Goal: Communication & Community: Participate in discussion

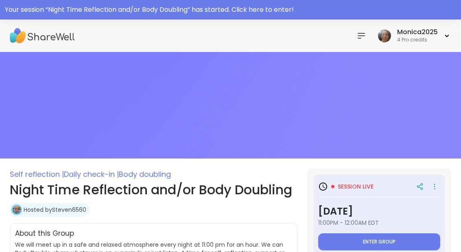
click at [410, 245] on button "Enter group" at bounding box center [379, 242] width 122 height 17
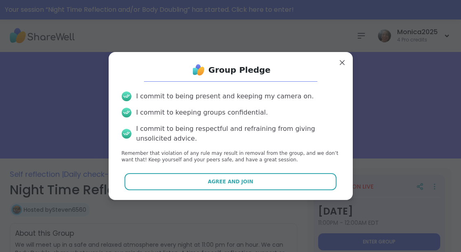
click at [273, 180] on button "Agree and Join" at bounding box center [230, 181] width 212 height 17
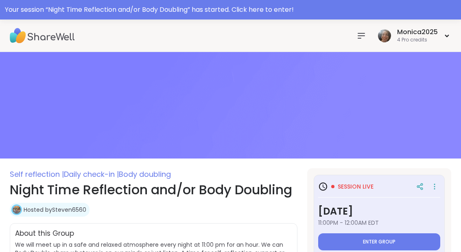
type textarea "*"
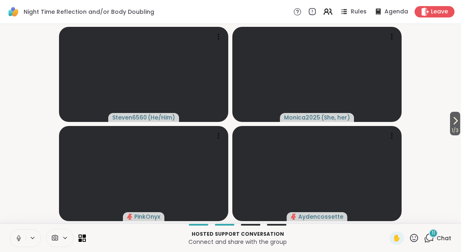
click at [17, 238] on icon at bounding box center [18, 238] width 7 height 7
click at [434, 236] on span "11" at bounding box center [433, 233] width 3 height 7
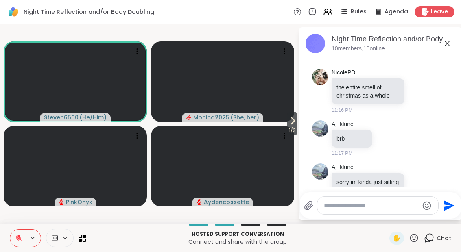
scroll to position [439, 0]
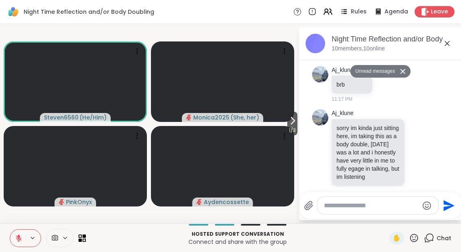
click at [443, 42] on icon at bounding box center [447, 44] width 10 height 10
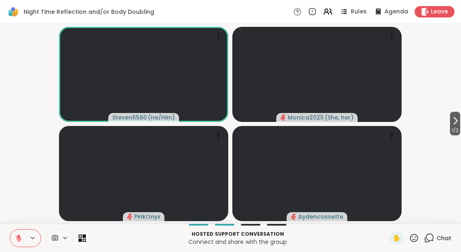
click at [434, 245] on div "Chat" at bounding box center [437, 238] width 27 height 13
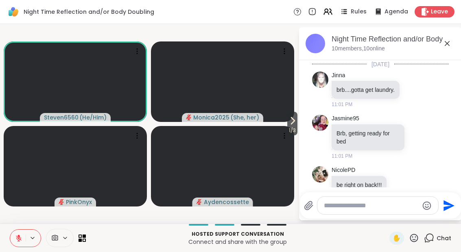
scroll to position [420, 0]
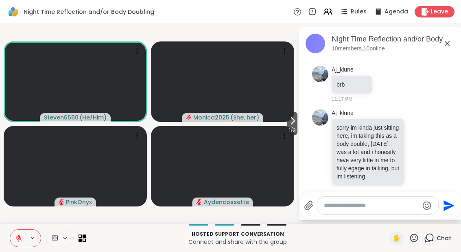
click at [295, 128] on span "1 / 3" at bounding box center [292, 131] width 10 height 10
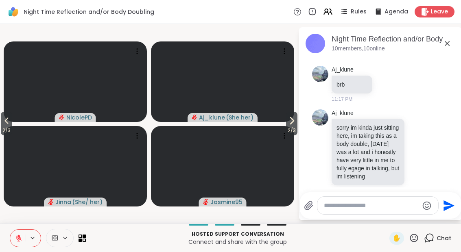
click at [287, 122] on icon at bounding box center [292, 121] width 10 height 10
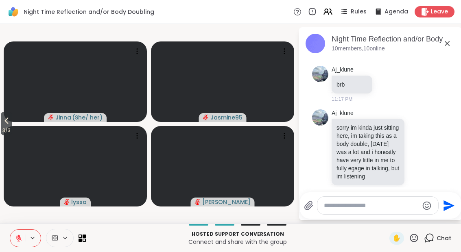
click at [3, 125] on icon at bounding box center [7, 121] width 10 height 10
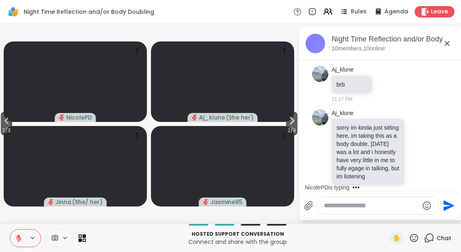
scroll to position [472, 0]
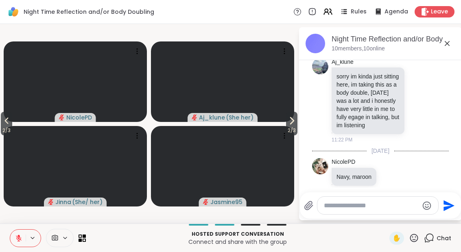
click at [290, 123] on icon at bounding box center [291, 121] width 3 height 7
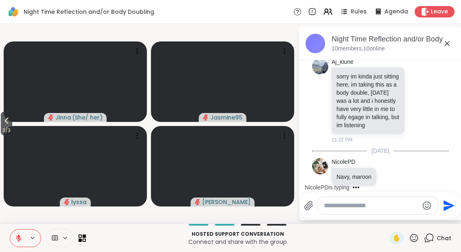
click at [6, 126] on icon at bounding box center [7, 121] width 10 height 10
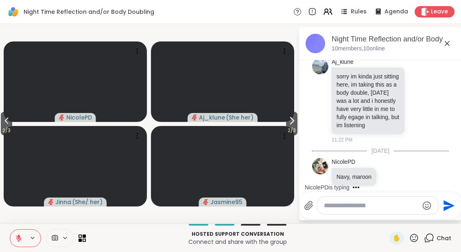
click at [8, 128] on span "2 / 3" at bounding box center [6, 131] width 11 height 10
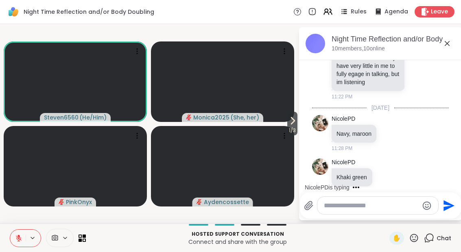
scroll to position [558, 0]
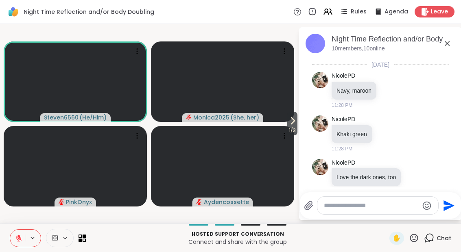
click at [397, 243] on div "✋" at bounding box center [396, 238] width 15 height 13
click at [22, 245] on button at bounding box center [17, 238] width 15 height 17
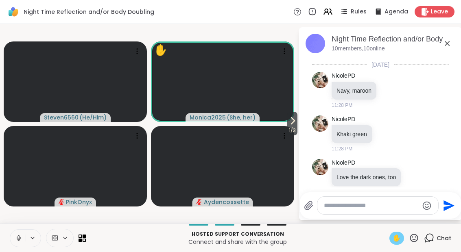
click at [395, 243] on div "✋" at bounding box center [396, 238] width 15 height 13
click at [19, 231] on button at bounding box center [17, 238] width 17 height 17
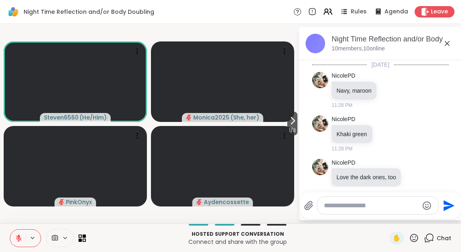
click at [288, 121] on icon at bounding box center [293, 121] width 10 height 10
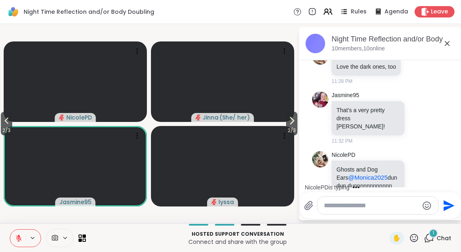
scroll to position [720, 0]
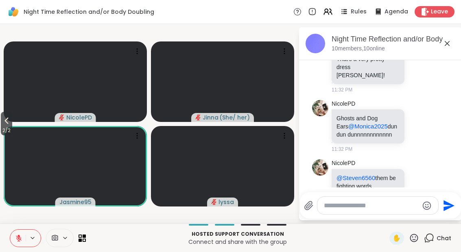
click at [422, 122] on icon at bounding box center [418, 126] width 7 height 8
click at [326, 105] on button "Select Reaction: Joy" at bounding box center [318, 113] width 16 height 16
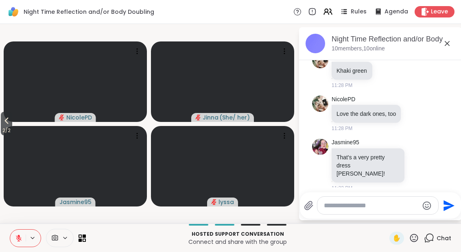
scroll to position [621, 0]
click at [431, 160] on icon at bounding box center [427, 165] width 7 height 10
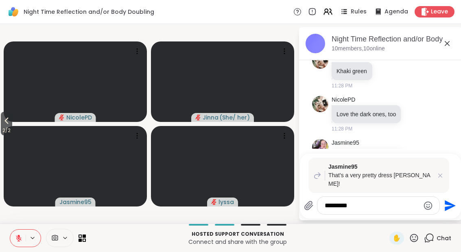
click at [376, 204] on textarea "*********" at bounding box center [372, 206] width 95 height 8
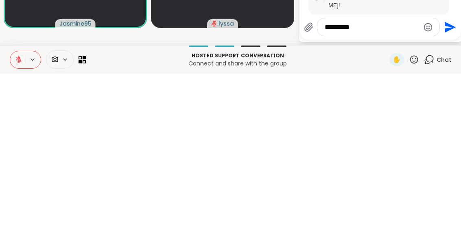
type textarea "**********"
click at [454, 199] on icon "Send" at bounding box center [449, 205] width 13 height 13
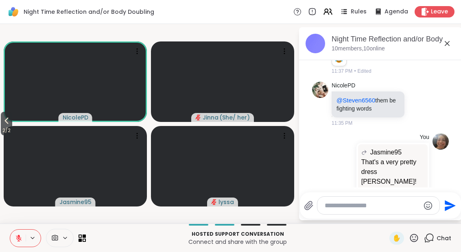
scroll to position [812, 0]
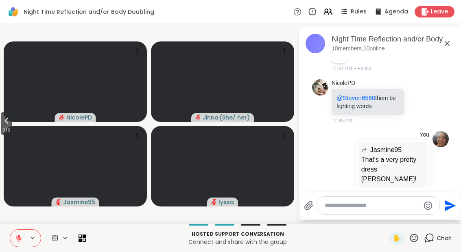
click at [395, 249] on div "Hosted support conversation Connect and share with the group ✋ Chat" at bounding box center [230, 238] width 461 height 28
click at [393, 242] on span "✋" at bounding box center [397, 239] width 8 height 10
click at [5, 128] on span "2 / 2" at bounding box center [6, 131] width 11 height 10
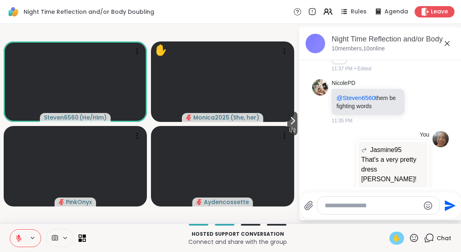
click at [15, 239] on icon at bounding box center [18, 238] width 7 height 7
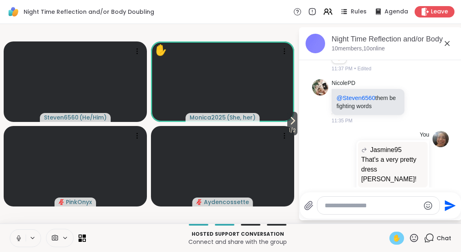
scroll to position [823, 0]
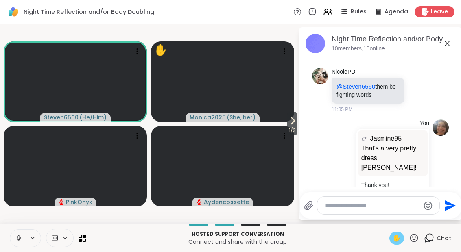
click at [18, 239] on icon at bounding box center [18, 238] width 2 height 4
click at [294, 124] on icon at bounding box center [293, 121] width 10 height 10
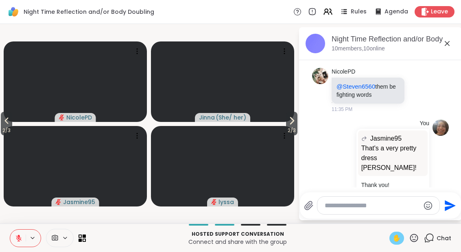
click at [20, 245] on button at bounding box center [17, 238] width 15 height 17
click at [12, 130] on span "2 / 3" at bounding box center [6, 131] width 11 height 10
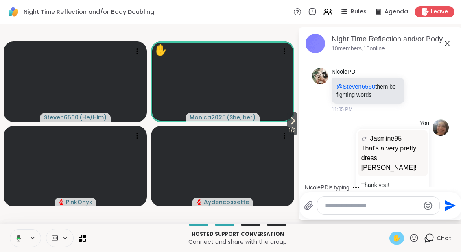
scroll to position [874, 0]
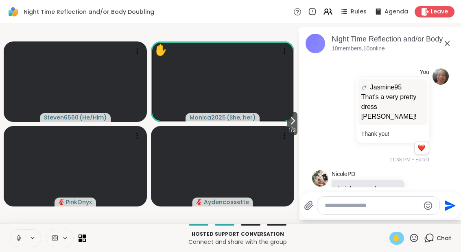
click at [18, 241] on icon at bounding box center [18, 238] width 7 height 7
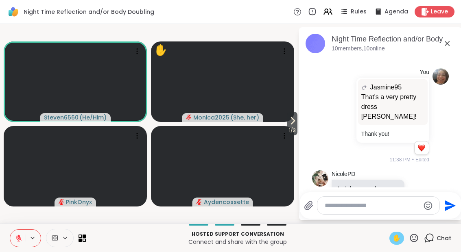
click at [291, 131] on span "1 / 3" at bounding box center [292, 131] width 10 height 10
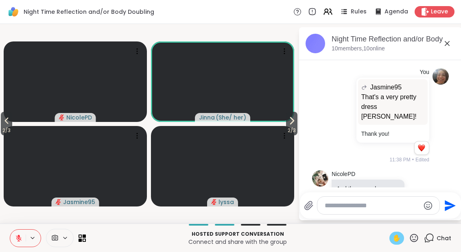
click at [286, 127] on span "2 / 3" at bounding box center [291, 131] width 11 height 10
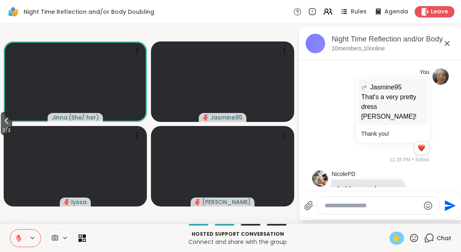
click at [1, 124] on button "3 / 3" at bounding box center [6, 124] width 11 height 24
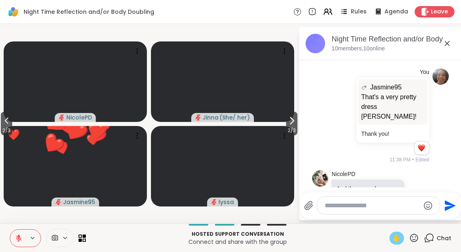
click at [417, 243] on icon at bounding box center [414, 238] width 10 height 10
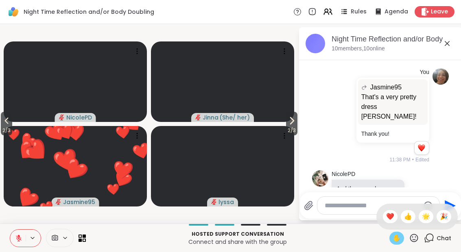
click at [388, 217] on span "❤️" at bounding box center [390, 217] width 8 height 10
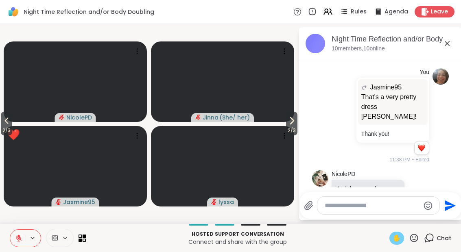
click at [12, 128] on span "2 / 3" at bounding box center [6, 131] width 11 height 10
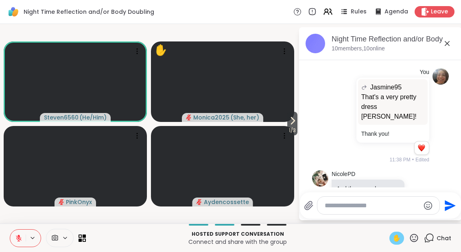
click at [401, 235] on span "✋" at bounding box center [397, 239] width 8 height 10
click at [297, 126] on button "1 / 3" at bounding box center [292, 124] width 10 height 24
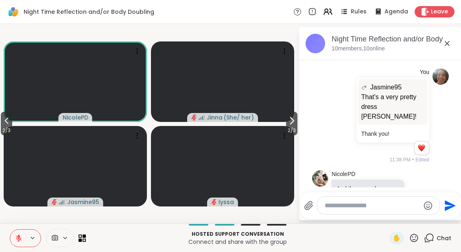
click at [419, 242] on icon at bounding box center [414, 238] width 10 height 10
click at [391, 219] on span "❤️" at bounding box center [390, 217] width 8 height 10
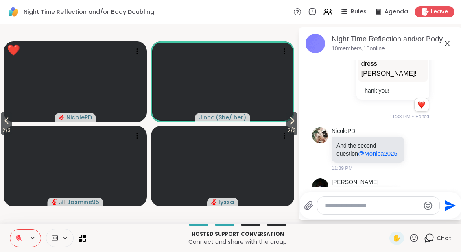
scroll to position [929, 0]
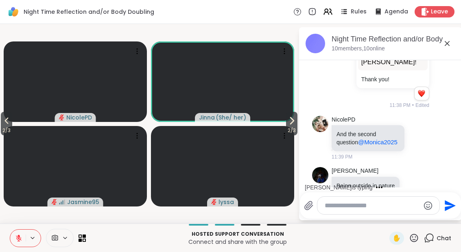
click at [294, 114] on button "2 / 3" at bounding box center [291, 124] width 11 height 24
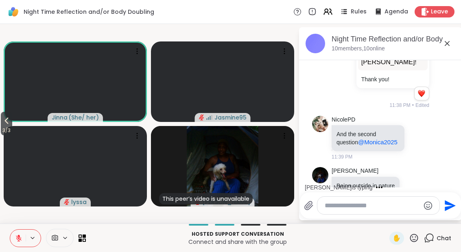
click at [2, 124] on button "3 / 3" at bounding box center [6, 124] width 11 height 24
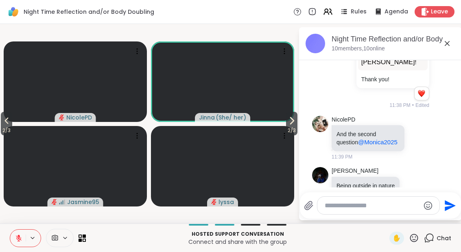
click at [9, 122] on icon at bounding box center [7, 121] width 10 height 10
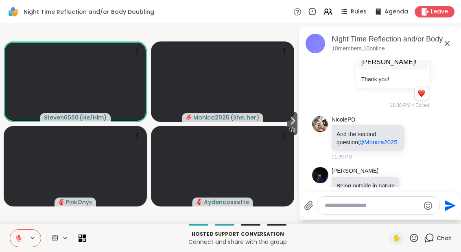
click at [290, 132] on span "1 / 3" at bounding box center [292, 131] width 10 height 10
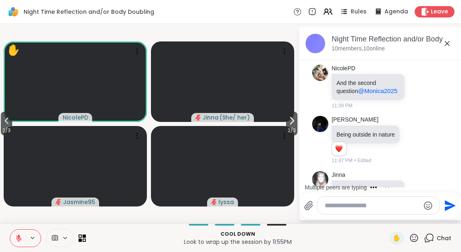
scroll to position [1048, 0]
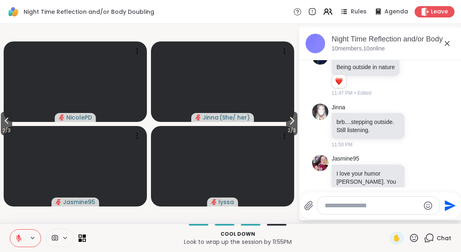
click at [397, 236] on span "✋" at bounding box center [397, 239] width 8 height 10
click at [2, 125] on button "2 / 3" at bounding box center [6, 124] width 11 height 24
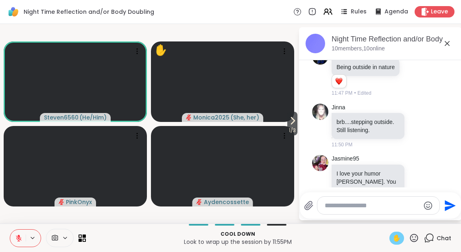
click at [25, 243] on button at bounding box center [17, 238] width 15 height 17
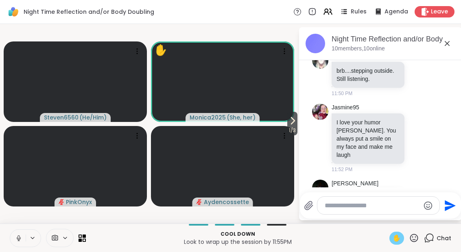
click at [395, 236] on span "✋" at bounding box center [397, 239] width 8 height 10
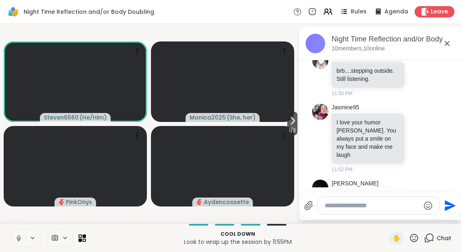
click at [288, 126] on span "1 / 3" at bounding box center [292, 131] width 10 height 10
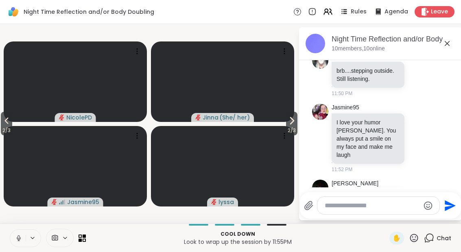
click at [2, 116] on button "2 / 3" at bounding box center [6, 124] width 11 height 24
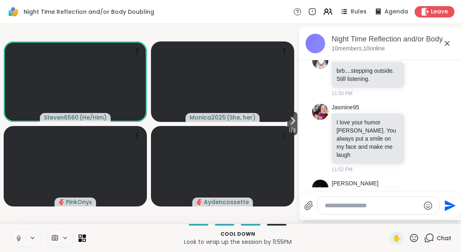
click at [15, 242] on button at bounding box center [17, 238] width 15 height 17
click at [295, 129] on span "1 / 3" at bounding box center [292, 131] width 10 height 10
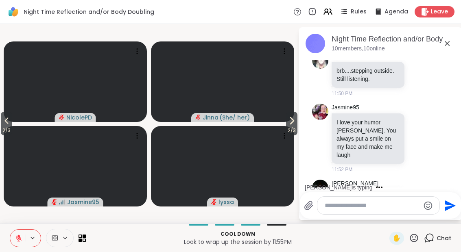
click at [421, 134] on icon at bounding box center [418, 138] width 7 height 8
click at [360, 117] on button "Select Reaction: Heart" at bounding box center [354, 125] width 16 height 16
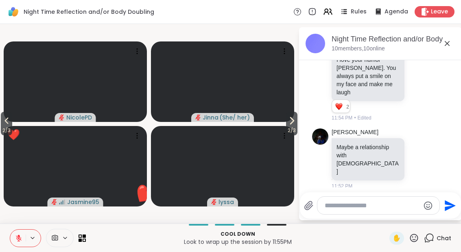
scroll to position [1268, 0]
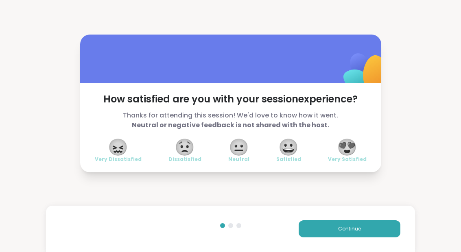
click at [299, 142] on div "😀 Satisfied" at bounding box center [288, 151] width 25 height 23
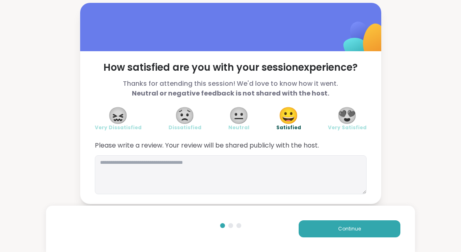
click at [371, 234] on button "Continue" at bounding box center [350, 229] width 102 height 17
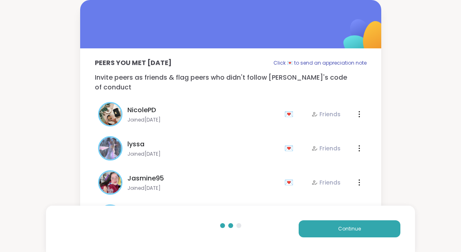
click at [371, 234] on button "Continue" at bounding box center [350, 229] width 102 height 17
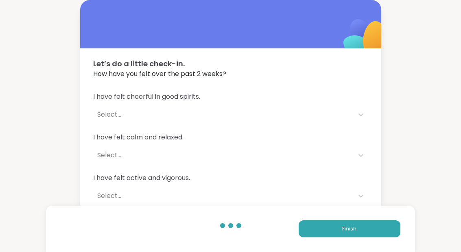
click at [386, 230] on button "Finish" at bounding box center [350, 229] width 102 height 17
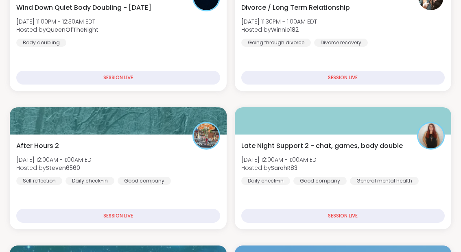
scroll to position [237, 0]
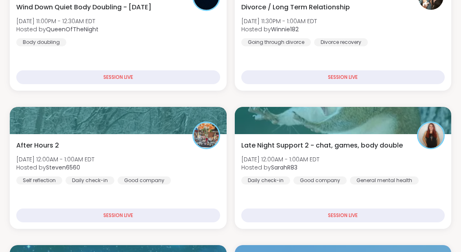
click at [165, 162] on div "After Hours 2 [DATE] 12:00AM - 1:00AM EDT Hosted by Steven6560 Self reflection …" at bounding box center [118, 163] width 204 height 44
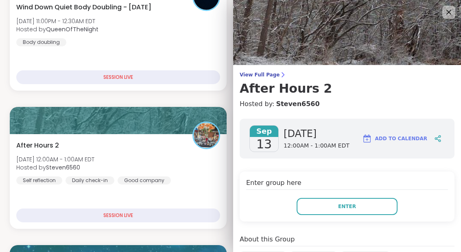
click at [365, 209] on button "Enter" at bounding box center [347, 206] width 101 height 17
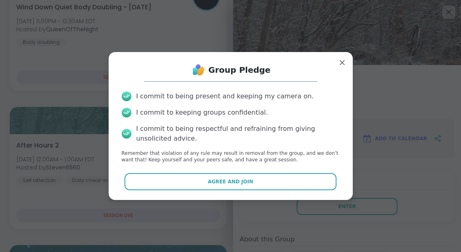
click at [306, 190] on button "Agree and Join" at bounding box center [230, 181] width 212 height 17
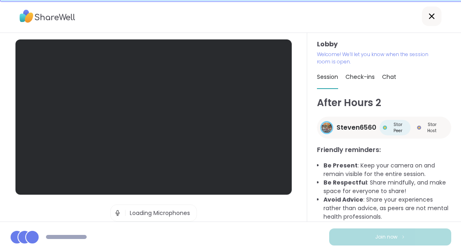
scroll to position [33, 0]
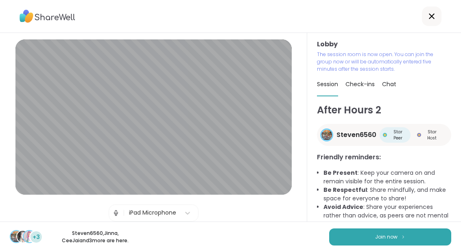
click at [404, 237] on img at bounding box center [403, 237] width 5 height 4
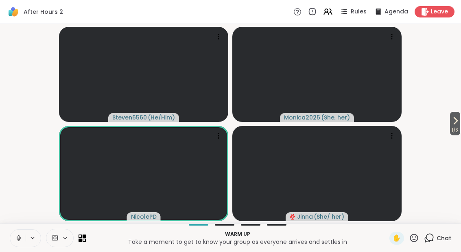
click at [458, 119] on icon at bounding box center [455, 121] width 10 height 10
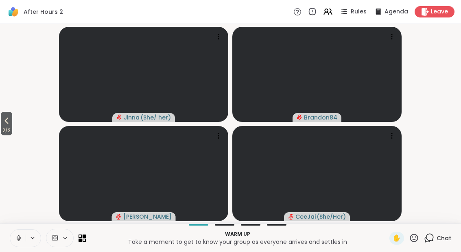
click at [5, 127] on span "2 / 2" at bounding box center [6, 131] width 11 height 10
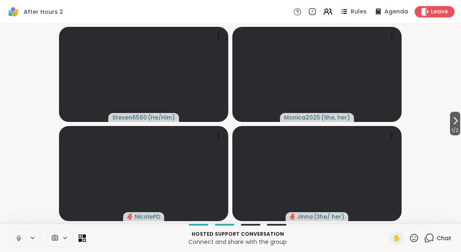
click at [413, 241] on icon at bounding box center [414, 238] width 8 height 8
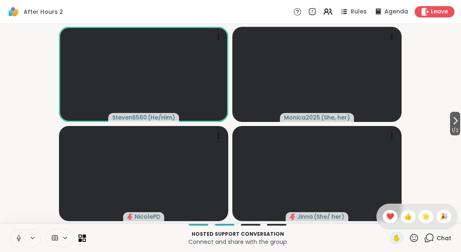
click at [390, 214] on span "❤️" at bounding box center [390, 217] width 8 height 10
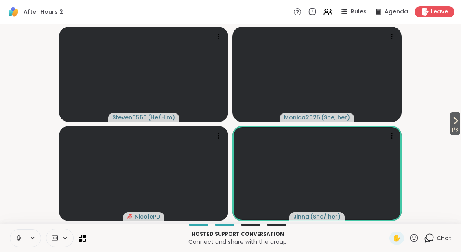
click at [460, 127] on span "1 / 2" at bounding box center [455, 131] width 10 height 10
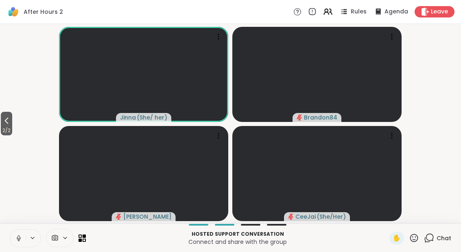
click at [24, 241] on button at bounding box center [17, 238] width 15 height 17
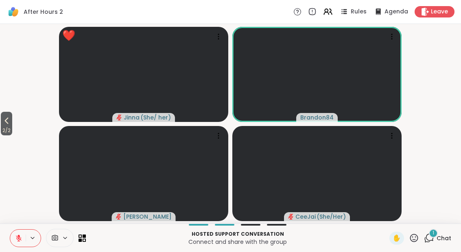
click at [411, 246] on div "Hosted support conversation Connect and share with the group ✋ 1 Chat" at bounding box center [230, 238] width 461 height 28
click at [415, 241] on icon at bounding box center [414, 238] width 10 height 10
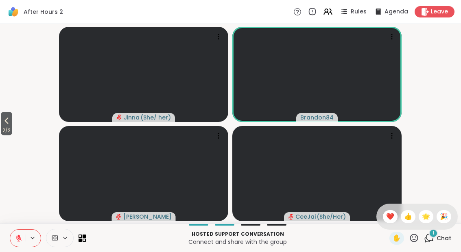
click at [386, 216] on span "❤️" at bounding box center [390, 217] width 8 height 10
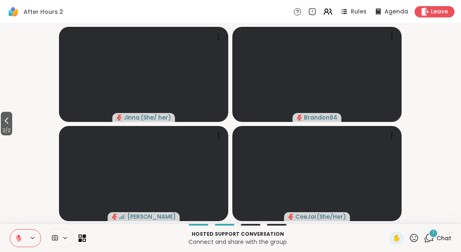
click at [1, 124] on button "2 / 2" at bounding box center [6, 124] width 11 height 24
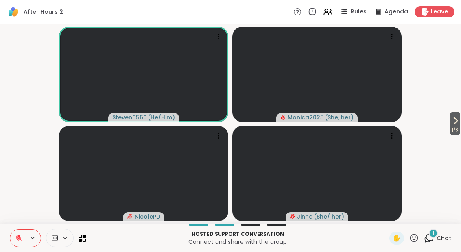
click at [459, 129] on span "1 / 2" at bounding box center [455, 131] width 10 height 10
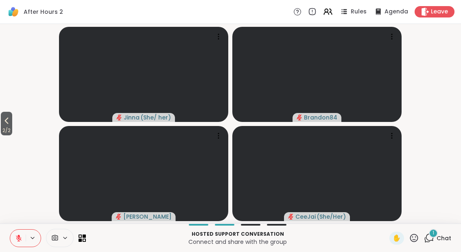
click at [437, 245] on div "1 Chat" at bounding box center [437, 238] width 27 height 13
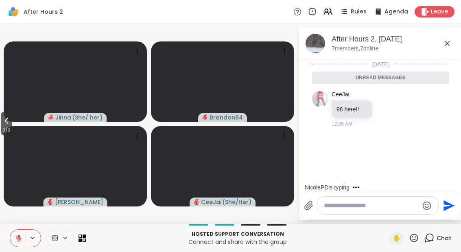
click at [455, 41] on div "After Hours 2, [DATE]" at bounding box center [394, 39] width 124 height 10
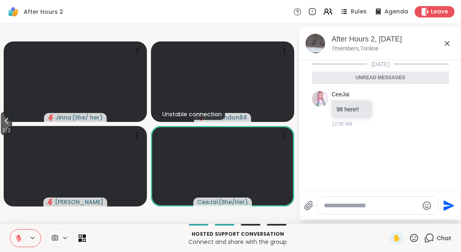
click at [446, 44] on icon at bounding box center [447, 44] width 10 height 10
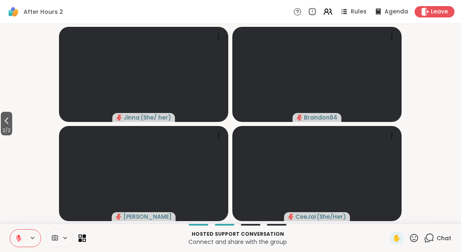
click at [17, 240] on icon at bounding box center [18, 238] width 7 height 7
click at [2, 122] on button "2 / 2" at bounding box center [6, 124] width 11 height 24
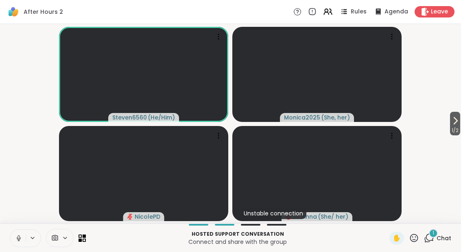
click at [17, 239] on icon at bounding box center [18, 238] width 7 height 7
click at [435, 242] on div "1 Chat" at bounding box center [437, 238] width 27 height 13
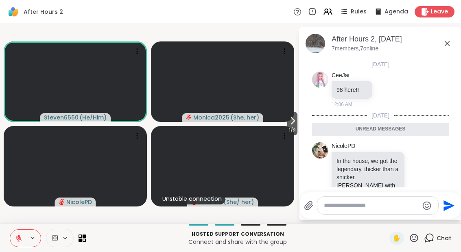
scroll to position [46, 0]
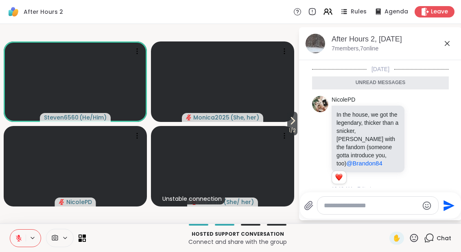
click at [418, 140] on icon at bounding box center [418, 144] width 7 height 8
click at [358, 128] on div "Select Reaction: Heart" at bounding box center [353, 131] width 7 height 7
click at [434, 135] on div "NicolePD In the house, we got the legendary, thicker than a snicker, [PERSON_NA…" at bounding box center [380, 145] width 137 height 104
click at [430, 142] on icon at bounding box center [428, 145] width 6 height 6
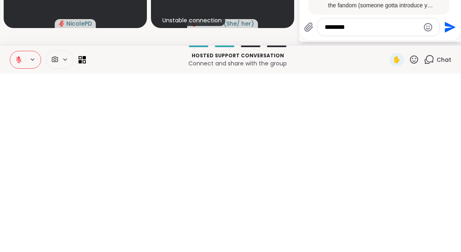
type textarea "*******"
click at [448, 200] on icon "Send" at bounding box center [450, 205] width 11 height 11
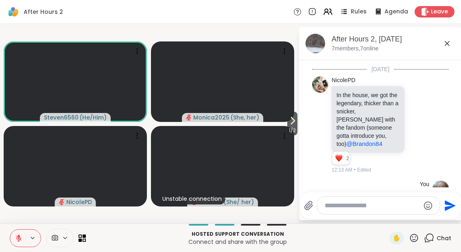
scroll to position [118, 0]
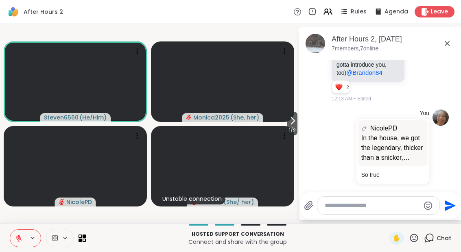
click at [396, 243] on div "✋" at bounding box center [396, 238] width 15 height 13
click at [17, 241] on icon at bounding box center [18, 238] width 7 height 7
click at [16, 236] on icon at bounding box center [18, 238] width 7 height 7
click at [287, 130] on span "1 / 2" at bounding box center [292, 131] width 10 height 10
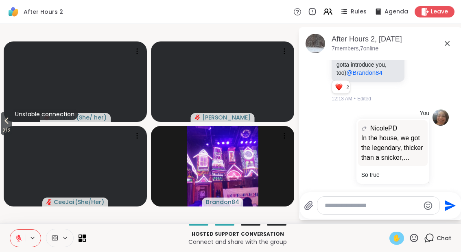
click at [390, 242] on div "✋" at bounding box center [396, 238] width 15 height 13
click at [2, 114] on button "2 / 2" at bounding box center [6, 124] width 11 height 24
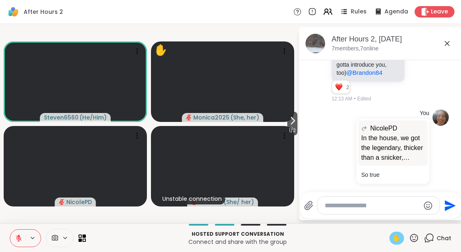
click at [399, 232] on div "✋" at bounding box center [396, 238] width 15 height 13
click at [417, 243] on icon at bounding box center [414, 238] width 10 height 10
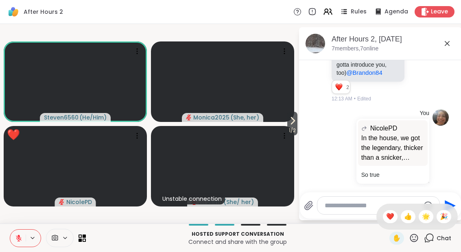
click at [393, 220] on div "❤️" at bounding box center [390, 216] width 15 height 13
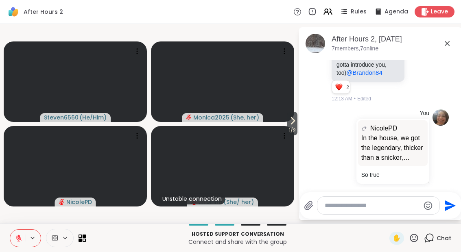
click at [294, 124] on icon at bounding box center [293, 121] width 10 height 10
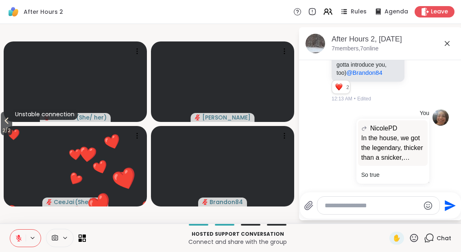
click at [419, 241] on icon at bounding box center [414, 238] width 10 height 10
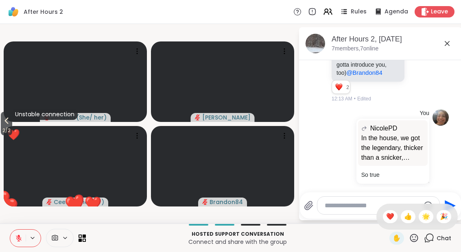
click at [387, 216] on span "❤️" at bounding box center [390, 217] width 8 height 10
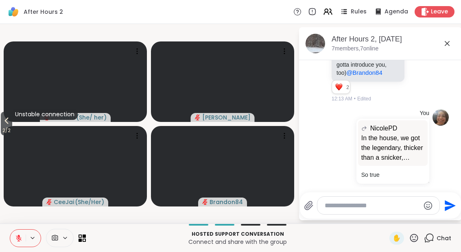
click at [7, 127] on span "2 / 2" at bounding box center [6, 131] width 11 height 10
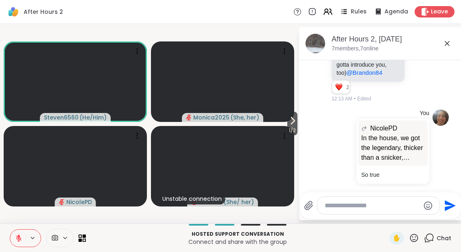
click at [25, 236] on button at bounding box center [17, 238] width 15 height 17
click at [418, 242] on icon at bounding box center [414, 238] width 10 height 10
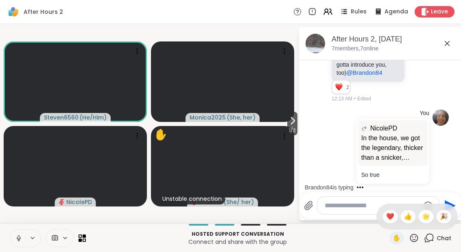
click at [387, 216] on span "❤️" at bounding box center [390, 217] width 8 height 10
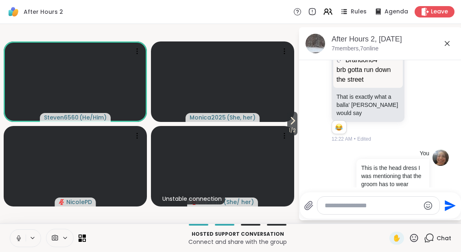
scroll to position [618, 0]
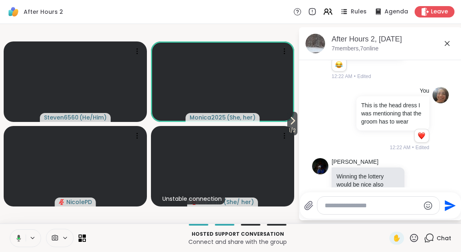
click at [386, 241] on div "Hosted support conversation Connect and share with the group ✋ Chat" at bounding box center [230, 238] width 461 height 28
click at [395, 248] on div "Hosted support conversation Connect and share with the group ✋ Chat" at bounding box center [230, 238] width 461 height 28
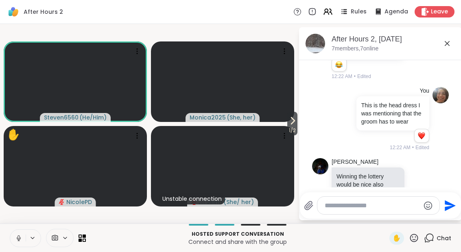
click at [397, 241] on span "✋" at bounding box center [397, 239] width 8 height 10
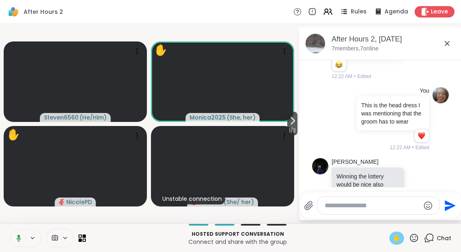
click at [397, 238] on span "✋" at bounding box center [397, 239] width 8 height 10
click at [20, 245] on button at bounding box center [17, 238] width 15 height 17
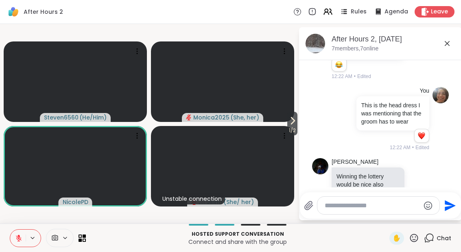
click at [287, 127] on span "1 / 2" at bounding box center [292, 131] width 10 height 10
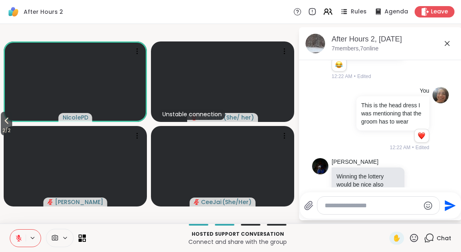
click at [2, 129] on span "2 / 2" at bounding box center [6, 131] width 11 height 10
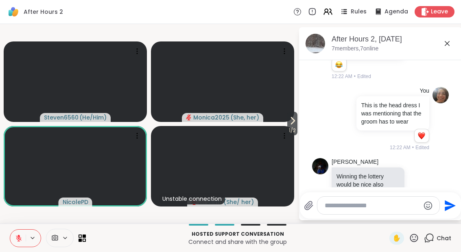
click at [417, 242] on icon at bounding box center [414, 238] width 10 height 10
click at [391, 219] on span "❤️" at bounding box center [390, 217] width 8 height 10
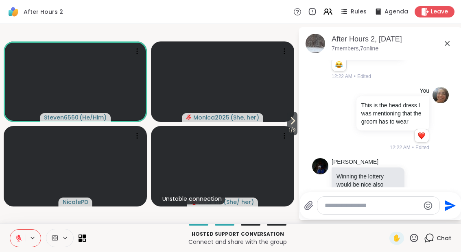
click at [18, 244] on button at bounding box center [17, 238] width 15 height 17
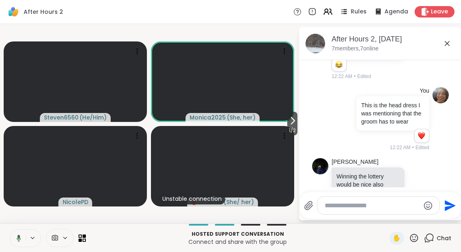
click at [17, 245] on button at bounding box center [17, 238] width 17 height 17
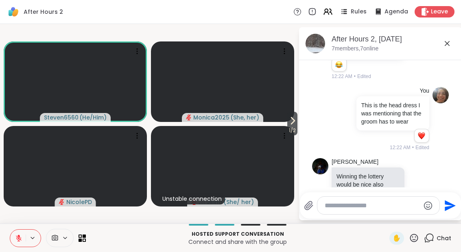
click at [292, 131] on span "1 / 2" at bounding box center [292, 131] width 10 height 10
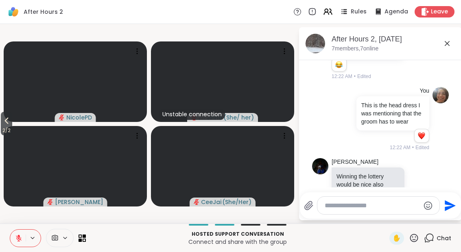
click at [2, 122] on icon at bounding box center [7, 121] width 10 height 10
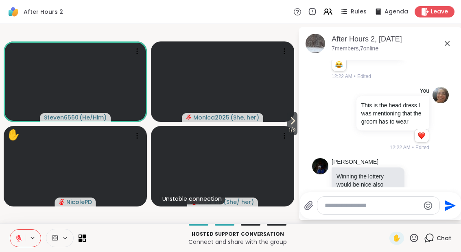
click at [290, 132] on span "1 / 2" at bounding box center [292, 131] width 10 height 10
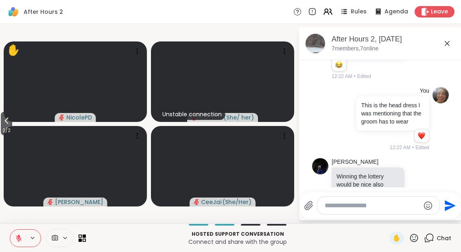
click at [2, 121] on icon at bounding box center [7, 121] width 10 height 10
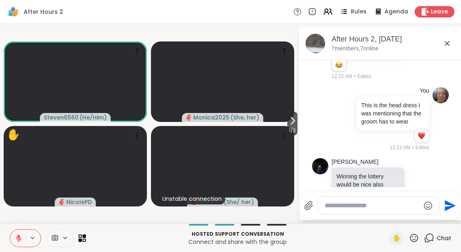
click at [396, 244] on div "✋" at bounding box center [396, 238] width 15 height 13
click at [20, 245] on button at bounding box center [17, 238] width 15 height 17
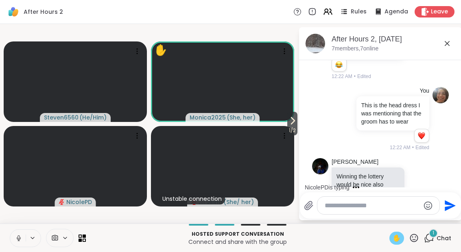
scroll to position [669, 0]
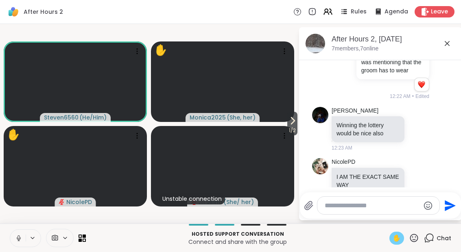
click at [395, 244] on div "✋" at bounding box center [396, 238] width 15 height 13
click at [15, 245] on button at bounding box center [17, 238] width 15 height 17
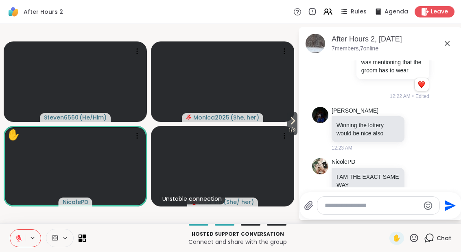
click at [354, 203] on textarea "Type your message" at bounding box center [372, 206] width 95 height 8
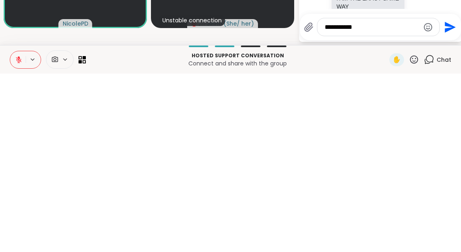
type textarea "**********"
click at [460, 192] on div "**********" at bounding box center [380, 205] width 161 height 26
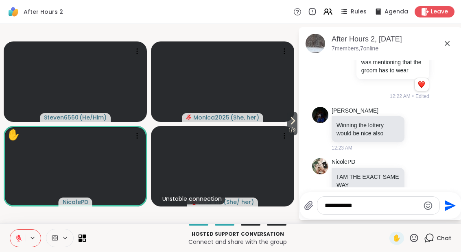
click at [449, 207] on icon "Send" at bounding box center [450, 205] width 11 height 11
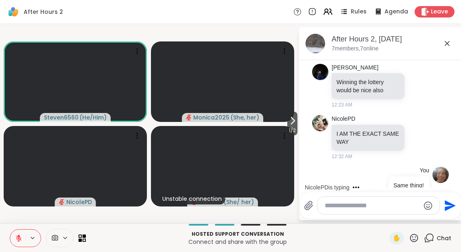
click at [288, 124] on icon at bounding box center [293, 121] width 10 height 10
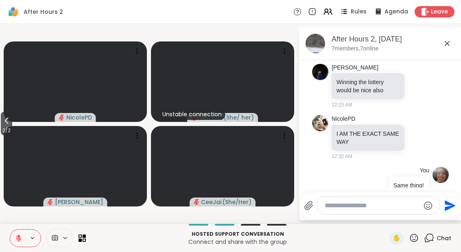
click at [2, 120] on button "2 / 2" at bounding box center [6, 124] width 11 height 24
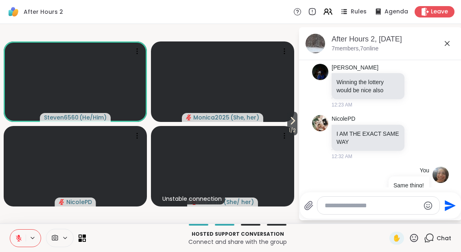
click at [419, 243] on icon at bounding box center [414, 238] width 10 height 10
click at [388, 216] on span "❤️" at bounding box center [390, 217] width 8 height 10
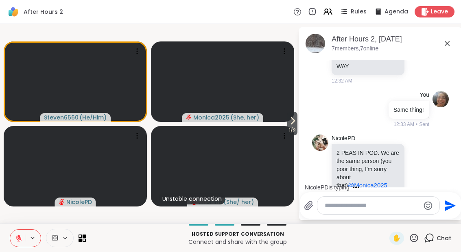
click at [422, 165] on icon at bounding box center [418, 169] width 7 height 8
click at [362, 148] on button "Select Reaction: Heart" at bounding box center [354, 156] width 16 height 16
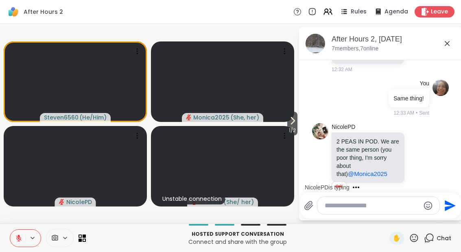
click at [435, 142] on div "NicolePD 2 PEAS IN POD. We are the same person (you poor thing, I'm sorry about…" at bounding box center [380, 163] width 137 height 87
click at [431, 158] on icon at bounding box center [427, 163] width 7 height 10
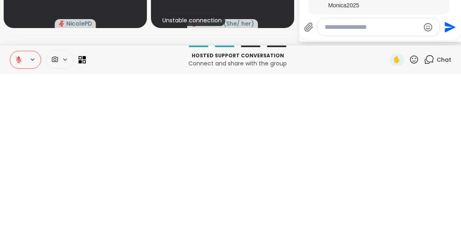
scroll to position [897, 0]
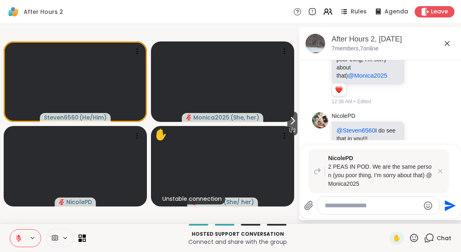
click at [373, 198] on div at bounding box center [378, 205] width 122 height 17
click at [386, 208] on textarea "Type your message" at bounding box center [372, 206] width 95 height 8
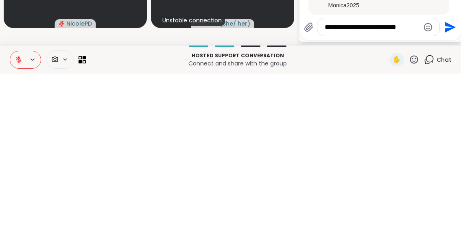
type textarea "**********"
click at [459, 145] on div "**********" at bounding box center [380, 182] width 161 height 74
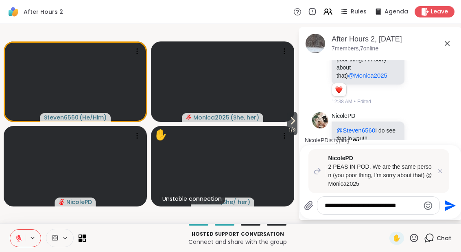
click at [456, 204] on button "Send" at bounding box center [449, 206] width 18 height 18
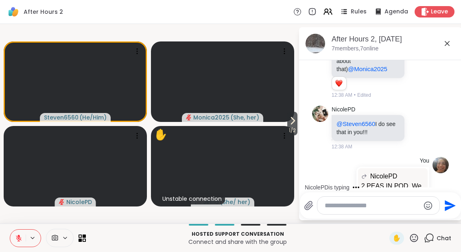
scroll to position [900, 0]
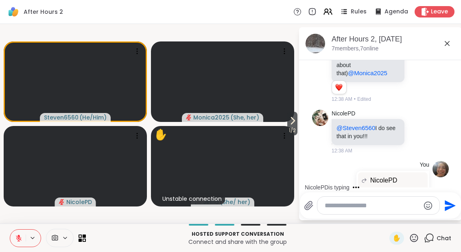
click at [431, 127] on icon at bounding box center [427, 132] width 7 height 10
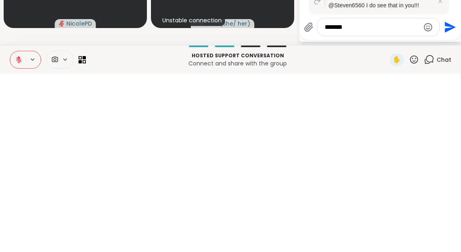
type textarea "*******"
click at [456, 197] on button "Send" at bounding box center [449, 206] width 18 height 18
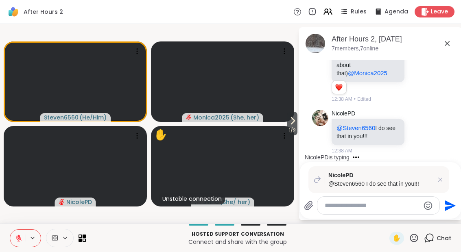
scroll to position [1029, 0]
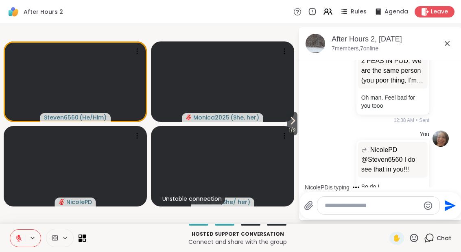
click at [293, 131] on span "1 / 2" at bounding box center [292, 131] width 10 height 10
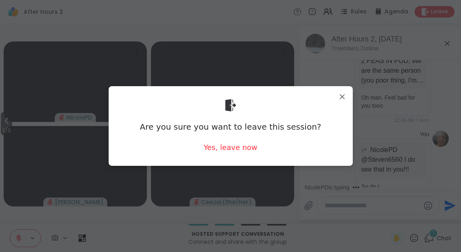
scroll to position [1113, 0]
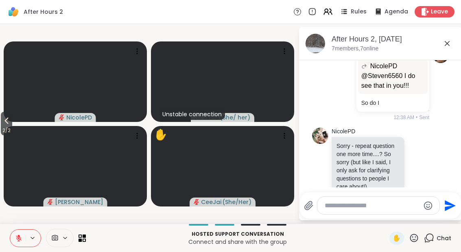
click at [445, 47] on icon at bounding box center [447, 44] width 10 height 10
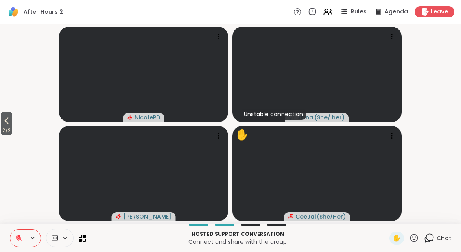
click at [5, 120] on icon at bounding box center [7, 121] width 10 height 10
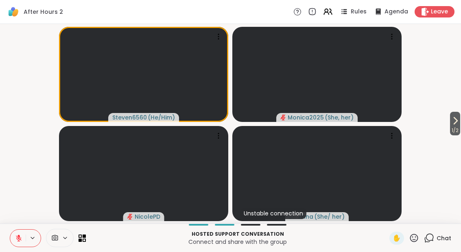
click at [458, 118] on icon at bounding box center [455, 121] width 10 height 10
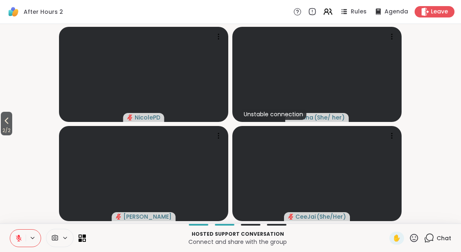
click at [9, 123] on icon at bounding box center [7, 121] width 4 height 7
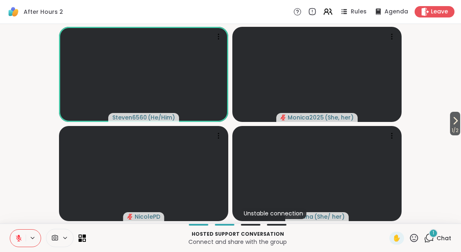
click at [437, 232] on div "1" at bounding box center [433, 233] width 9 height 9
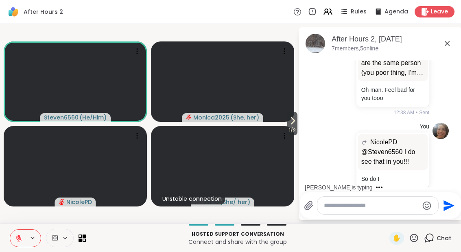
scroll to position [1011, 0]
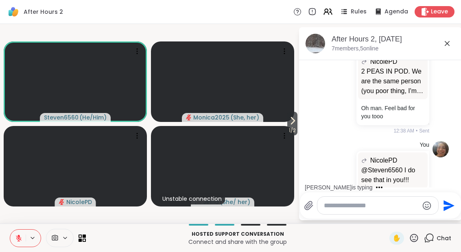
click at [452, 41] on icon at bounding box center [447, 44] width 10 height 10
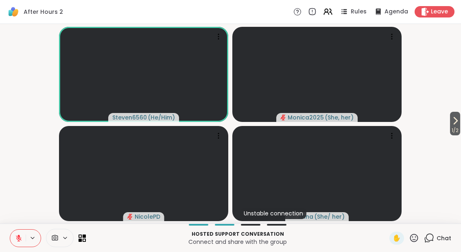
click at [432, 236] on icon at bounding box center [429, 238] width 10 height 10
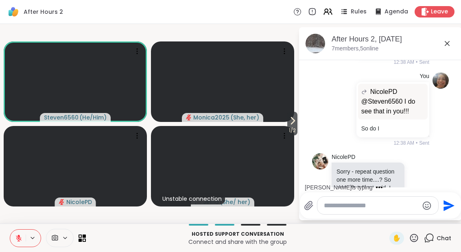
scroll to position [1148, 0]
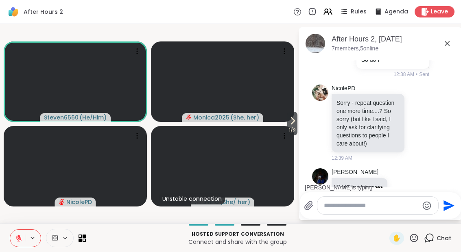
click at [457, 41] on div "After Hours 2, [DATE] 7 members, 5 online" at bounding box center [380, 43] width 163 height 33
click at [448, 44] on icon at bounding box center [447, 43] width 5 height 5
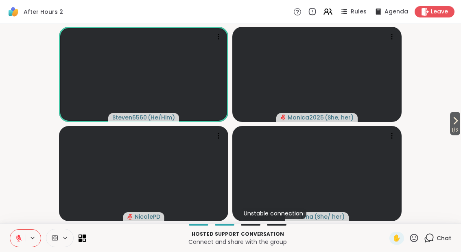
click at [436, 229] on div "Hosted support conversation Connect and share with the group ✋ Chat" at bounding box center [230, 238] width 461 height 28
click at [432, 241] on icon at bounding box center [429, 238] width 10 height 10
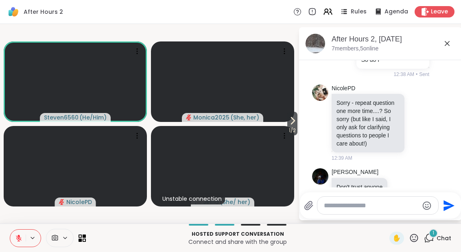
scroll to position [1207, 0]
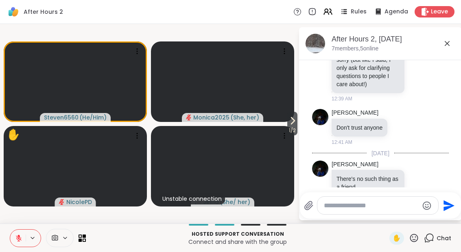
click at [412, 234] on icon at bounding box center [414, 238] width 10 height 10
click at [389, 216] on span "❤️" at bounding box center [390, 217] width 8 height 10
click at [412, 242] on icon at bounding box center [414, 238] width 10 height 10
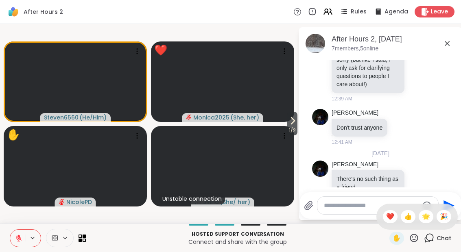
click at [383, 216] on div "❤️" at bounding box center [390, 216] width 15 height 13
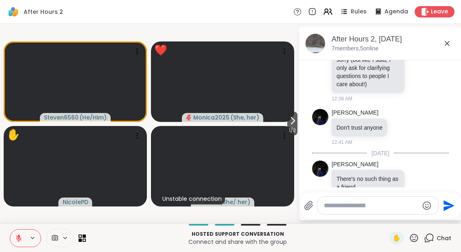
click at [414, 242] on icon at bounding box center [414, 238] width 8 height 8
click at [389, 218] on span "❤️" at bounding box center [390, 217] width 8 height 10
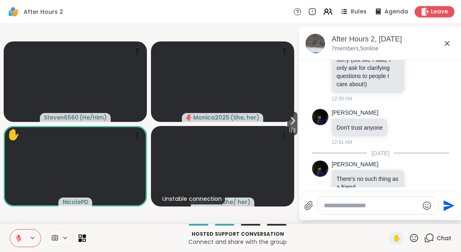
click at [391, 242] on div "✋" at bounding box center [396, 238] width 15 height 13
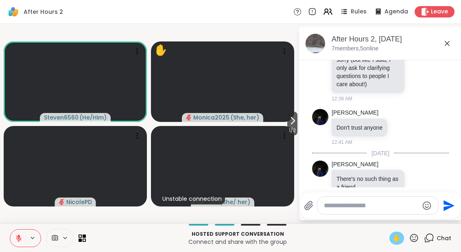
click at [21, 242] on button at bounding box center [17, 238] width 15 height 17
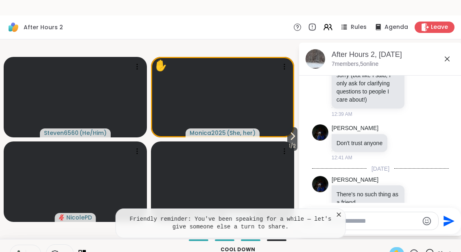
scroll to position [0, 0]
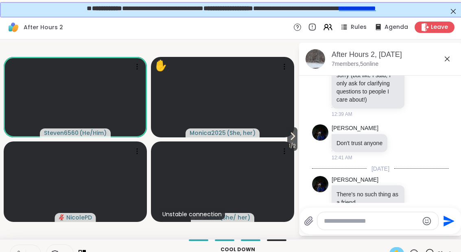
click at [24, 249] on button at bounding box center [17, 253] width 15 height 17
click at [440, 59] on div "After Hours 2, [DATE]" at bounding box center [394, 55] width 124 height 10
click at [447, 62] on icon at bounding box center [447, 59] width 10 height 10
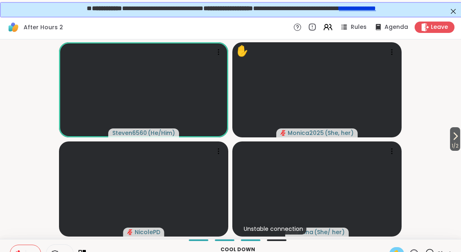
click at [419, 247] on div "✋" at bounding box center [404, 253] width 30 height 13
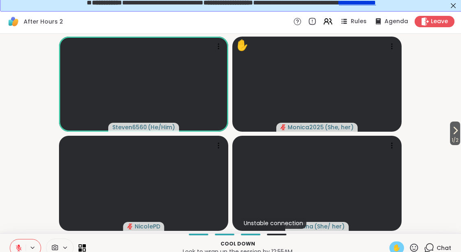
scroll to position [15, 0]
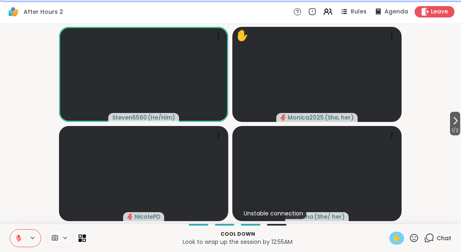
click at [411, 242] on icon at bounding box center [414, 238] width 10 height 10
click at [384, 215] on div "❤️" at bounding box center [390, 216] width 15 height 13
click at [390, 242] on div "✋" at bounding box center [396, 238] width 15 height 13
click at [395, 242] on span "✋" at bounding box center [397, 239] width 8 height 10
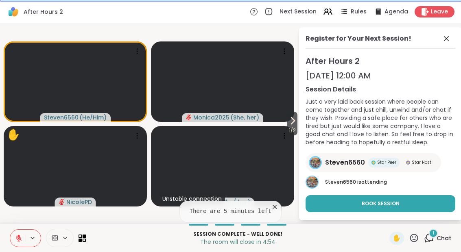
click at [452, 39] on span at bounding box center [446, 39] width 11 height 10
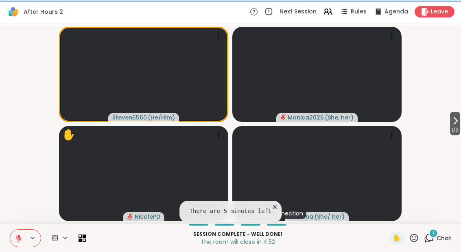
click at [414, 242] on icon at bounding box center [414, 238] width 10 height 10
click at [391, 214] on span "❤️" at bounding box center [390, 217] width 8 height 10
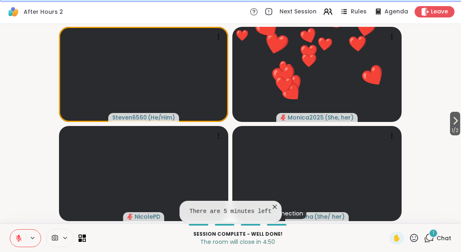
click at [444, 233] on div "1 Chat" at bounding box center [437, 238] width 27 height 13
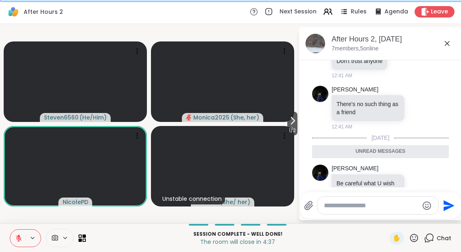
scroll to position [1278, 0]
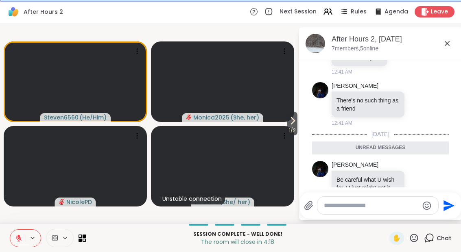
click at [288, 120] on icon at bounding box center [293, 121] width 10 height 10
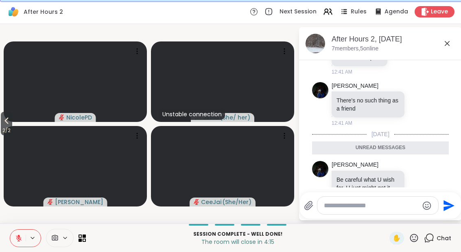
click at [10, 128] on span "2 / 2" at bounding box center [6, 131] width 11 height 10
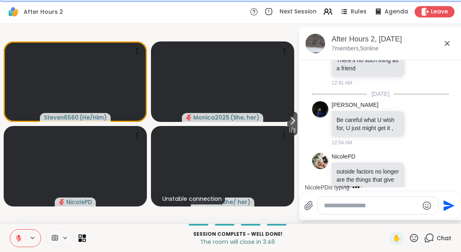
scroll to position [1369, 0]
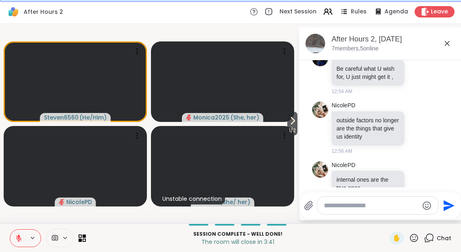
click at [420, 180] on icon at bounding box center [419, 183] width 6 height 6
click at [353, 167] on div "Select Reaction: Heart" at bounding box center [353, 170] width 7 height 7
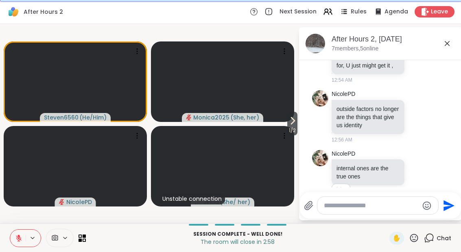
click at [345, 186] on div "2 2 2" at bounding box center [369, 193] width 74 height 14
click at [336, 161] on div "internal ones are the true ones" at bounding box center [368, 172] width 73 height 26
click at [335, 187] on div "Reactions: love" at bounding box center [338, 190] width 7 height 7
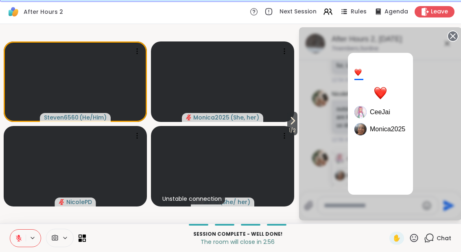
click at [453, 33] on circle at bounding box center [453, 36] width 10 height 10
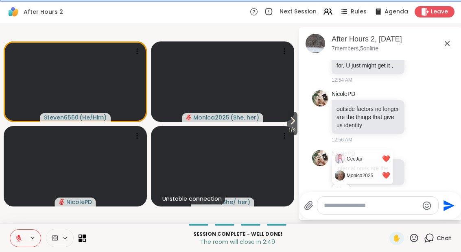
click at [418, 235] on icon at bounding box center [414, 238] width 10 height 10
click at [391, 218] on span "❤️" at bounding box center [390, 217] width 8 height 10
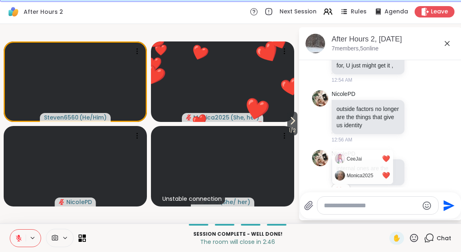
click at [450, 37] on div "After Hours 2, [DATE]" at bounding box center [394, 39] width 124 height 10
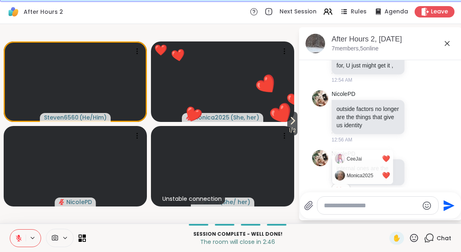
click at [448, 46] on icon at bounding box center [447, 44] width 10 height 10
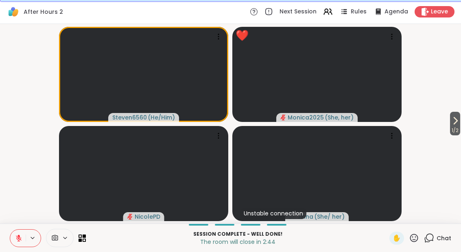
click at [440, 232] on div "Chat" at bounding box center [437, 238] width 27 height 13
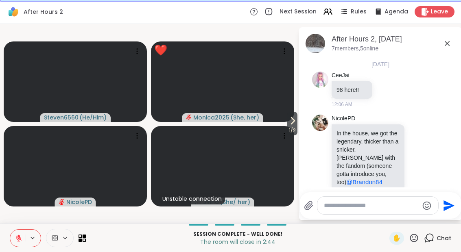
scroll to position [1373, 0]
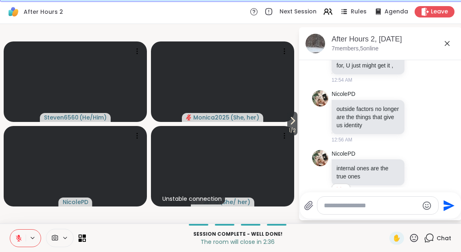
click at [277, 121] on video at bounding box center [222, 81] width 143 height 81
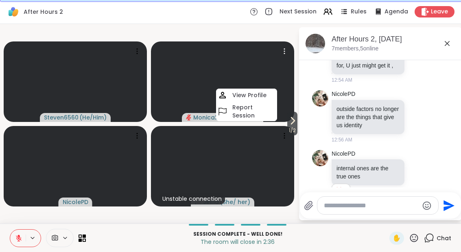
click at [295, 131] on span "1 / 2" at bounding box center [292, 131] width 10 height 10
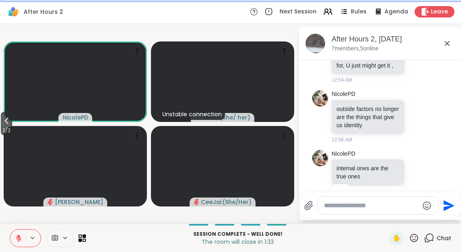
click at [1, 127] on span "2 / 2" at bounding box center [6, 131] width 11 height 10
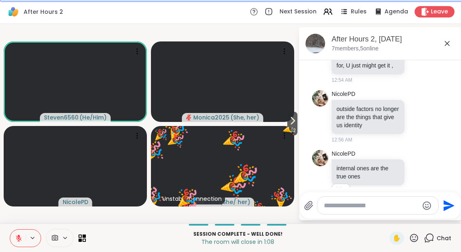
click at [296, 120] on icon at bounding box center [293, 121] width 10 height 10
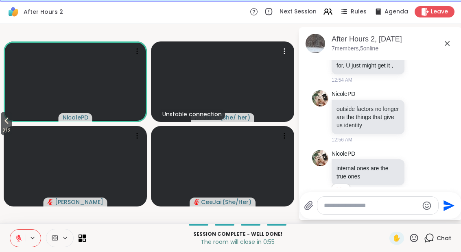
click at [241, 114] on span "( She/ her )" at bounding box center [235, 118] width 31 height 8
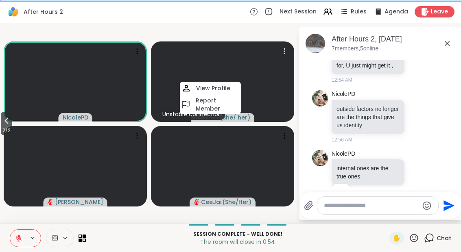
click at [204, 86] on h4 "View Profile" at bounding box center [213, 88] width 34 height 8
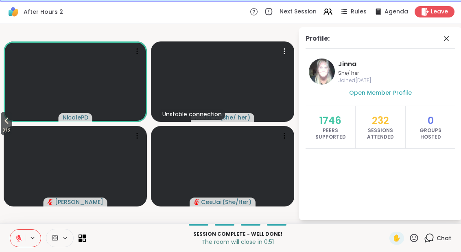
click at [441, 34] on icon at bounding box center [446, 39] width 10 height 10
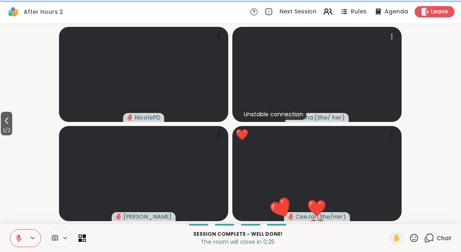
click at [413, 241] on icon at bounding box center [414, 238] width 8 height 8
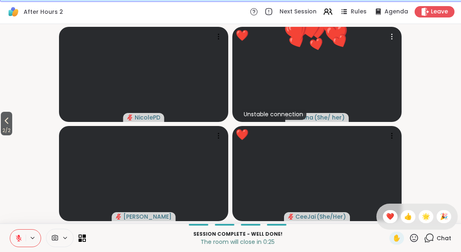
click at [389, 217] on span "❤️" at bounding box center [390, 217] width 8 height 10
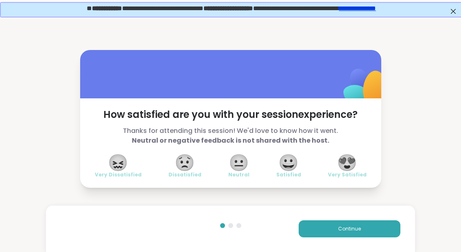
click at [299, 164] on div "😀 Satisfied" at bounding box center [288, 166] width 25 height 23
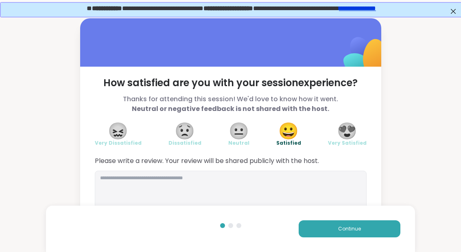
click at [351, 237] on button "Continue" at bounding box center [350, 229] width 102 height 17
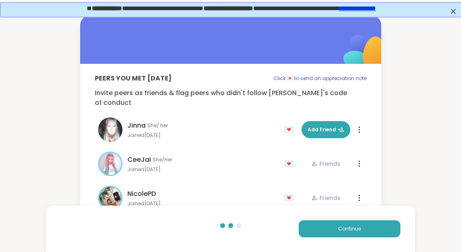
click at [352, 238] on div "Continue" at bounding box center [230, 229] width 369 height 46
click at [367, 248] on div "Continue" at bounding box center [230, 229] width 369 height 46
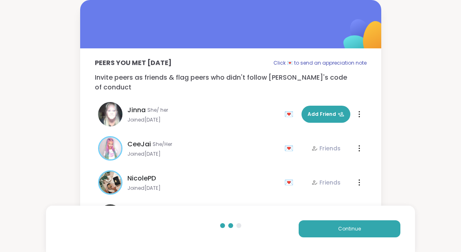
click at [367, 247] on div "Continue" at bounding box center [230, 229] width 369 height 46
click at [377, 245] on div "Continue" at bounding box center [230, 229] width 369 height 46
click at [378, 247] on div "Continue" at bounding box center [230, 229] width 369 height 46
click at [345, 236] on button "Continue" at bounding box center [350, 229] width 102 height 17
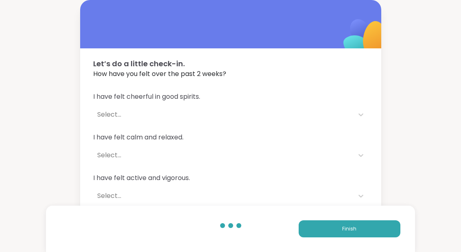
click at [371, 237] on button "Finish" at bounding box center [350, 229] width 102 height 17
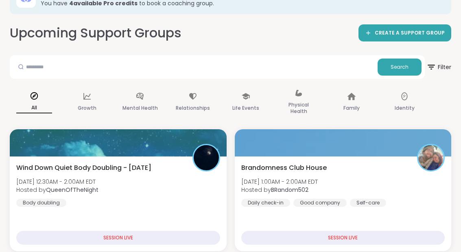
scroll to position [76, 0]
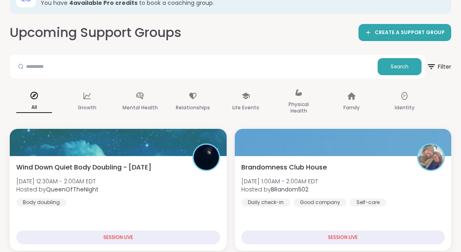
click at [383, 177] on div "Brandomness Club House [DATE] 1:00AM - 2:00AM EDT Hosted by BRandom502 Daily ch…" at bounding box center [343, 185] width 204 height 44
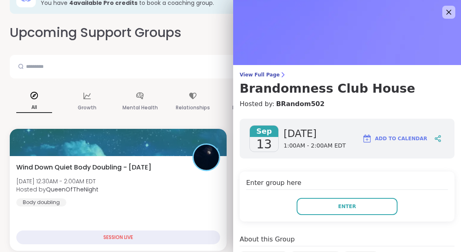
click at [368, 209] on button "Enter" at bounding box center [347, 206] width 101 height 17
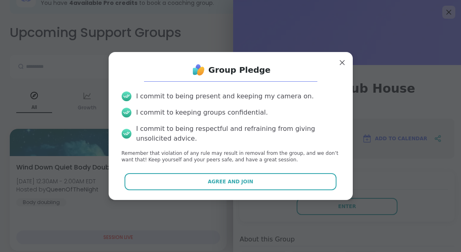
click at [290, 190] on button "Agree and Join" at bounding box center [230, 181] width 212 height 17
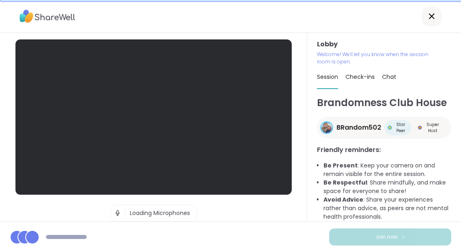
scroll to position [33, 0]
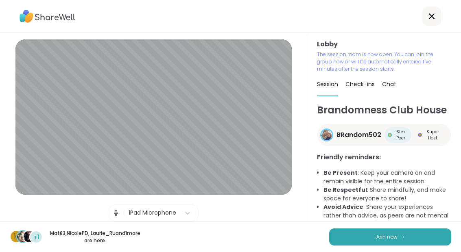
click at [410, 226] on div "M +1 Mat83 , [PERSON_NAME] , [PERSON_NAME] and 1 more are here. Join now" at bounding box center [230, 237] width 461 height 31
click at [393, 244] on button "Join now" at bounding box center [390, 237] width 122 height 17
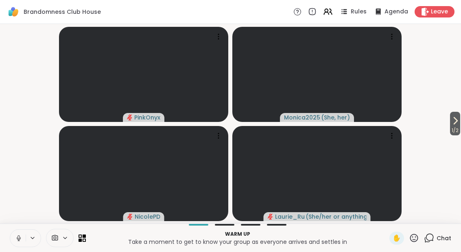
click at [457, 126] on span "1 / 2" at bounding box center [455, 131] width 10 height 10
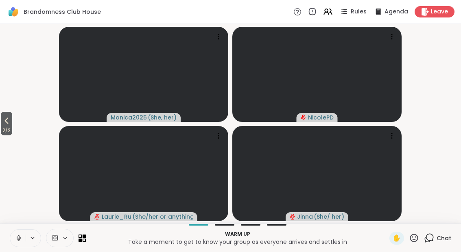
click at [5, 127] on span "2 / 2" at bounding box center [6, 131] width 11 height 10
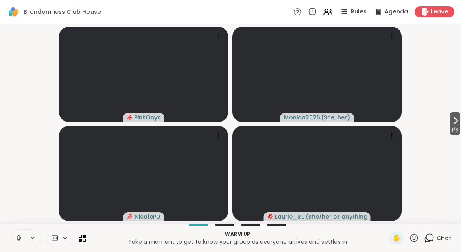
click at [20, 246] on button at bounding box center [17, 238] width 15 height 17
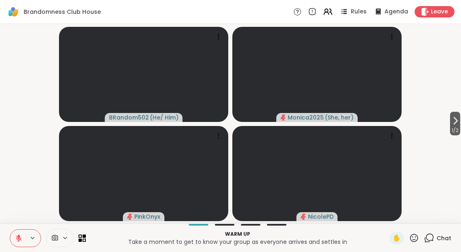
click at [14, 234] on button at bounding box center [17, 238] width 15 height 17
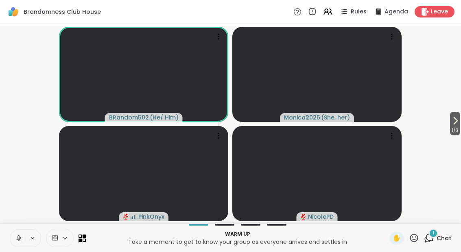
click at [18, 240] on icon at bounding box center [18, 238] width 7 height 7
click at [436, 233] on div "2" at bounding box center [433, 233] width 9 height 9
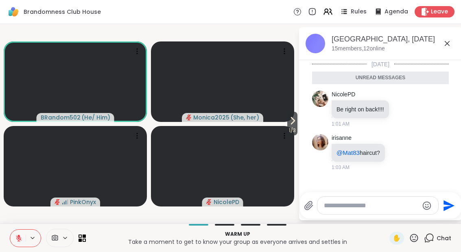
click at [23, 236] on button at bounding box center [17, 238] width 15 height 17
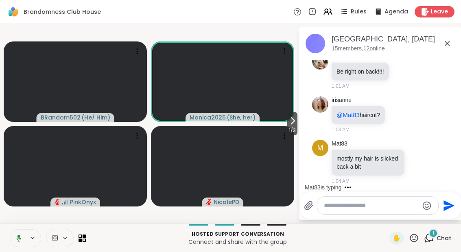
scroll to position [70, 0]
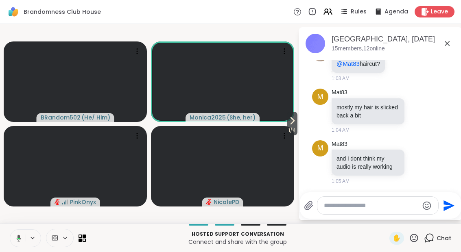
click at [295, 127] on span "1 / 4" at bounding box center [292, 131] width 11 height 10
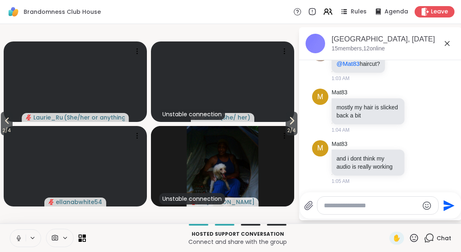
click at [291, 123] on icon at bounding box center [292, 121] width 10 height 10
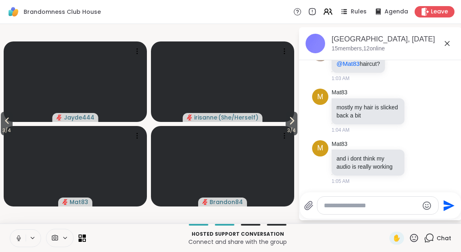
click at [291, 131] on span "3 / 4" at bounding box center [292, 131] width 12 height 10
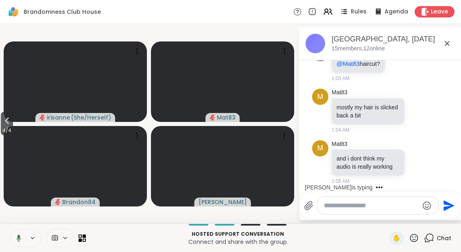
click at [2, 132] on span "4 / 4" at bounding box center [7, 131] width 12 height 10
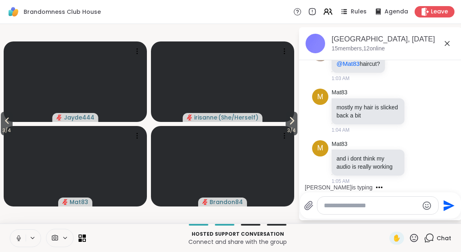
click at [2, 125] on button "3 / 4" at bounding box center [7, 124] width 12 height 24
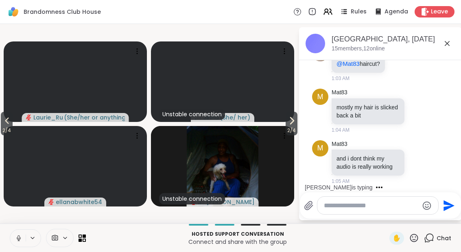
click at [2, 122] on button "2 / 4" at bounding box center [7, 124] width 12 height 24
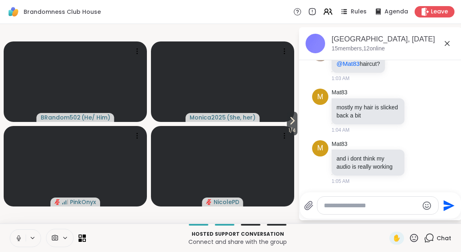
scroll to position [113, 0]
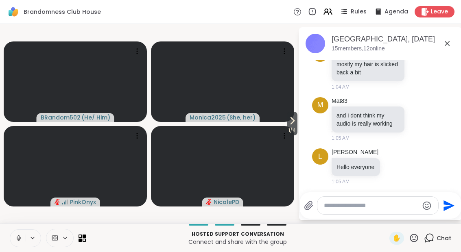
click at [295, 119] on icon at bounding box center [292, 121] width 10 height 10
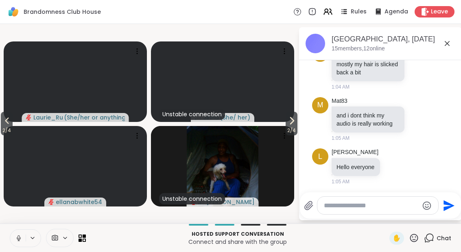
click at [293, 122] on icon at bounding box center [292, 121] width 10 height 10
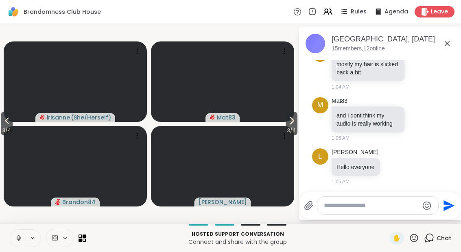
click at [7, 128] on span "3 / 4" at bounding box center [7, 131] width 12 height 10
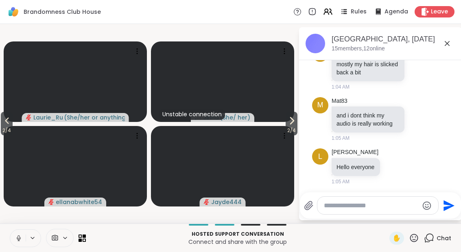
click at [6, 125] on icon at bounding box center [7, 121] width 10 height 10
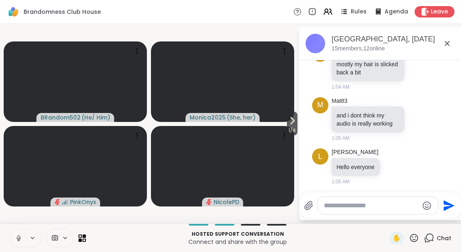
click at [19, 234] on button at bounding box center [17, 238] width 15 height 17
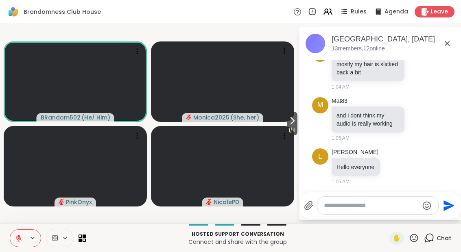
click at [288, 130] on span "1 / 4" at bounding box center [292, 131] width 11 height 10
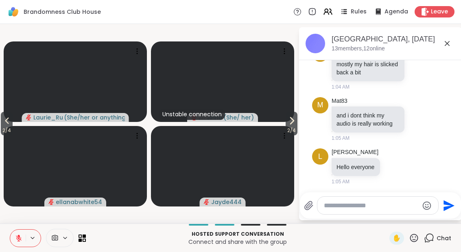
click at [293, 140] on video at bounding box center [222, 166] width 143 height 81
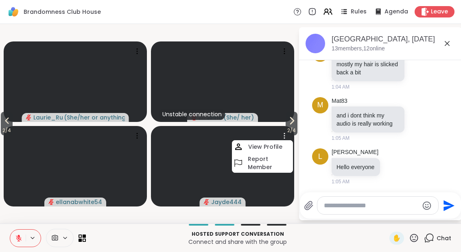
click at [289, 127] on span "2 / 4" at bounding box center [292, 131] width 12 height 10
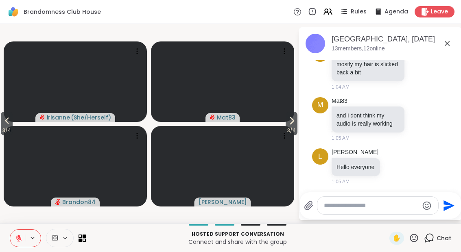
click at [286, 135] on span "3 / 4" at bounding box center [292, 131] width 12 height 10
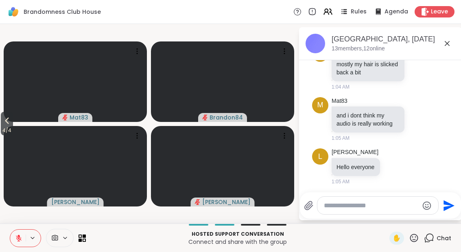
click at [13, 120] on button "4 / 4" at bounding box center [7, 124] width 12 height 24
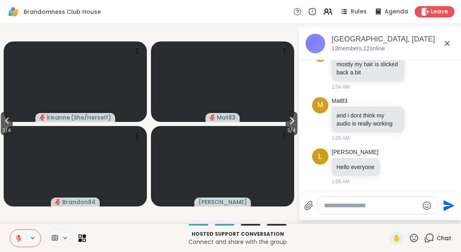
click at [72, 243] on div at bounding box center [60, 238] width 28 height 18
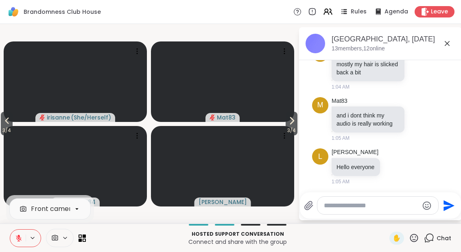
click at [82, 242] on icon at bounding box center [80, 239] width 3 height 3
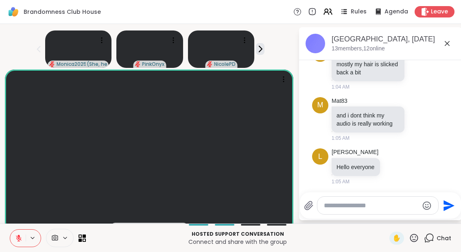
click at [439, 12] on span "Leave" at bounding box center [439, 12] width 17 height 8
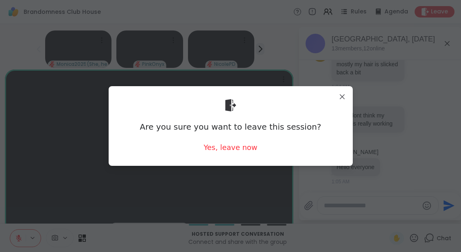
click at [233, 151] on div "Yes, leave now" at bounding box center [230, 147] width 54 height 10
